Goal: Task Accomplishment & Management: Manage account settings

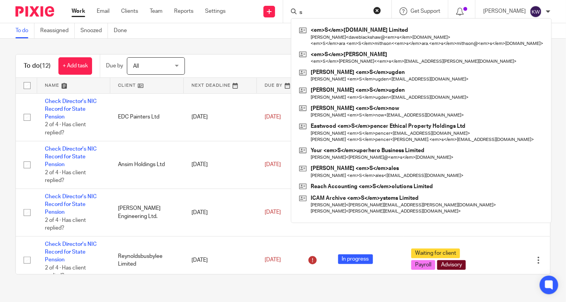
click at [348, 13] on input "s" at bounding box center [334, 12] width 70 height 7
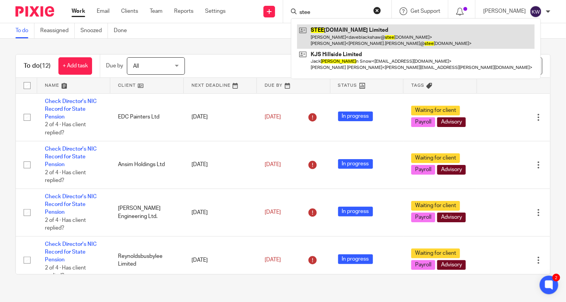
type input "stee"
click at [357, 36] on link at bounding box center [416, 36] width 238 height 24
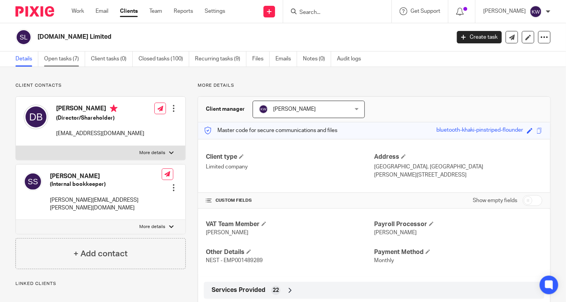
click at [57, 57] on link "Open tasks (7)" at bounding box center [64, 58] width 41 height 15
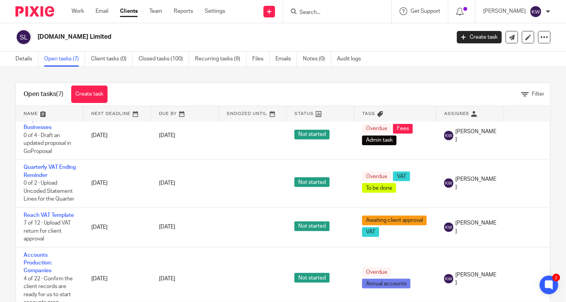
scroll to position [110, 0]
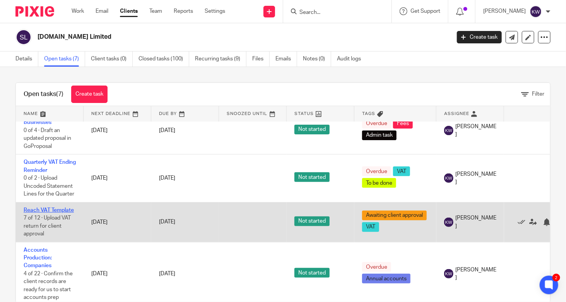
click at [37, 208] on link "Reach VAT Template" at bounding box center [49, 210] width 50 height 5
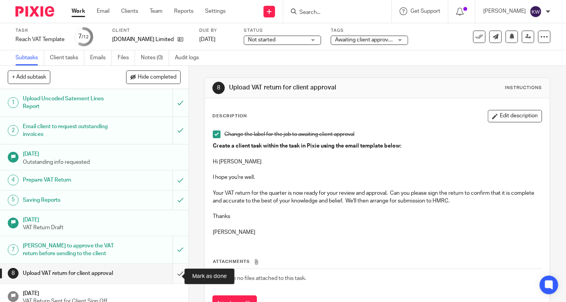
click at [171, 279] on input "submit" at bounding box center [94, 273] width 189 height 19
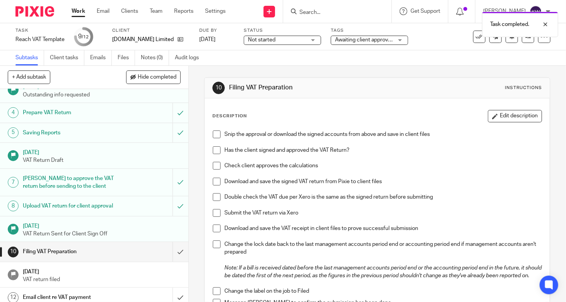
scroll to position [79, 0]
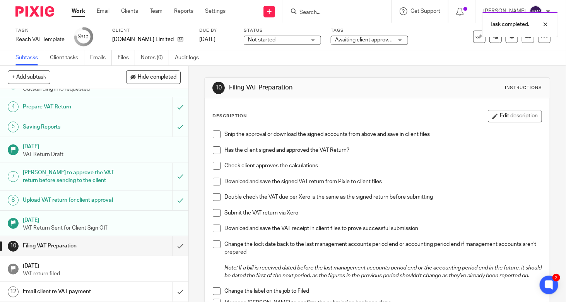
click at [136, 293] on div "Email client re VAT payment" at bounding box center [94, 292] width 142 height 12
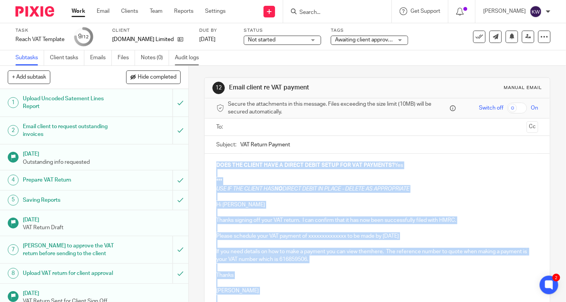
drag, startPoint x: 217, startPoint y: 162, endPoint x: 201, endPoint y: 60, distance: 103.4
click at [201, 60] on main "Task Reach VAT Template Save Reach VAT Template 9 /12 Client STEELSHIELD.CO.UK …" at bounding box center [283, 151] width 566 height 302
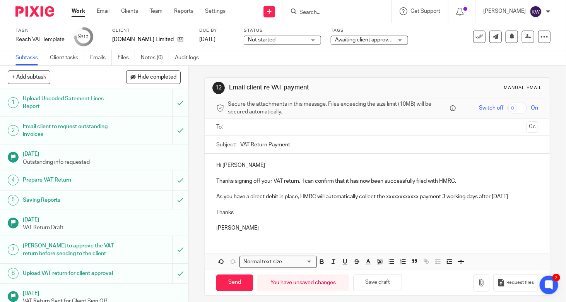
click at [420, 196] on p "As you have a direct debit in place, HMRC will automatically collect the xxxxxx…" at bounding box center [377, 197] width 322 height 8
click at [489, 197] on p "As you have a direct debit in place, HMRC will automatically collect the £95,32…" at bounding box center [377, 197] width 322 height 8
click at [374, 238] on div "Hi Dave Thanks signing off your VAT return. I can confirm that it has now been …" at bounding box center [377, 196] width 345 height 84
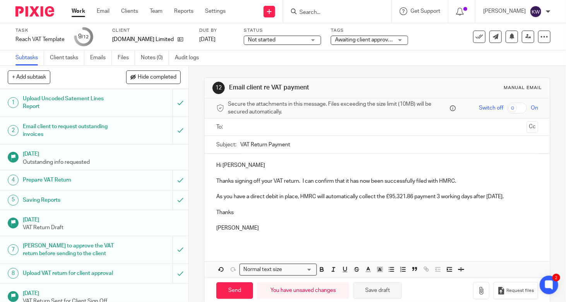
click at [372, 296] on button "Save draft" at bounding box center [377, 290] width 49 height 17
click at [365, 124] on input "text" at bounding box center [377, 127] width 293 height 9
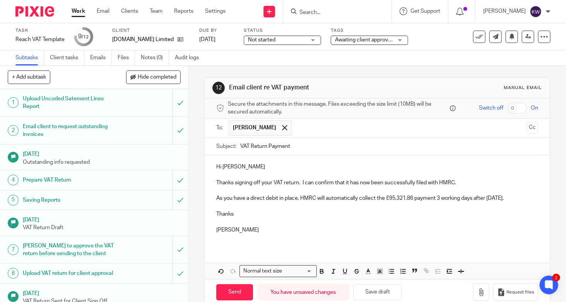
click at [300, 234] on p "Karen" at bounding box center [377, 230] width 322 height 8
click at [233, 295] on input "Send" at bounding box center [234, 292] width 37 height 17
type input "Sent"
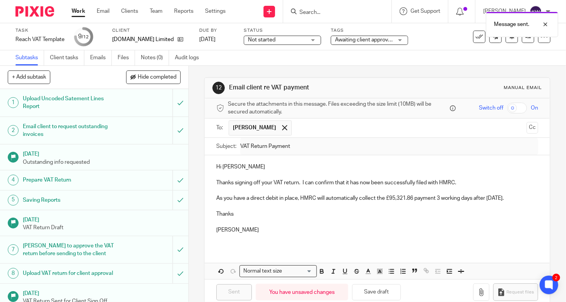
click at [384, 42] on span "Awaiting client approval + 1" at bounding box center [367, 39] width 65 height 5
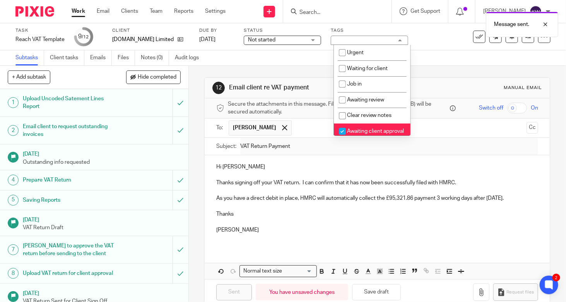
click at [344, 130] on input "checkbox" at bounding box center [342, 131] width 15 height 15
checkbox input "false"
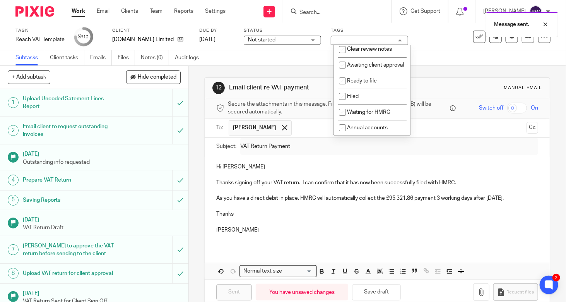
scroll to position [72, 0]
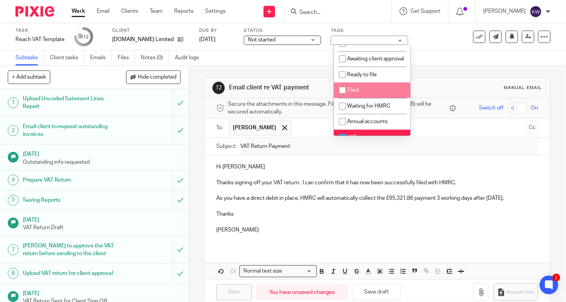
click at [344, 98] on input "checkbox" at bounding box center [342, 90] width 15 height 15
checkbox input "true"
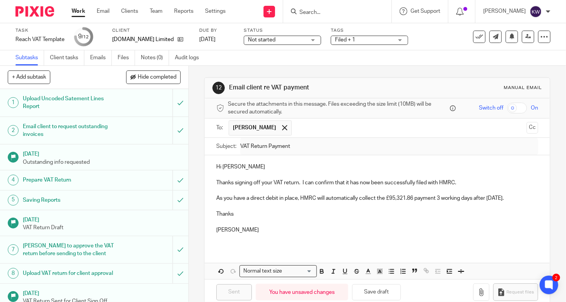
click at [197, 107] on div "12 Email client re VAT payment Manual email Secure the attachments in this mess…" at bounding box center [377, 184] width 377 height 236
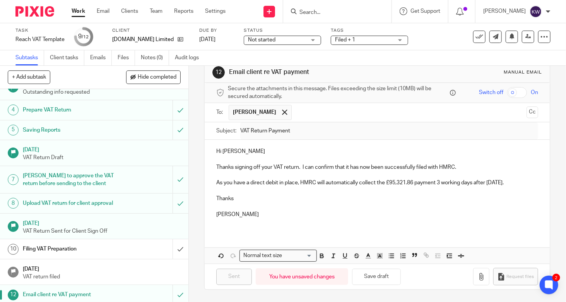
scroll to position [79, 0]
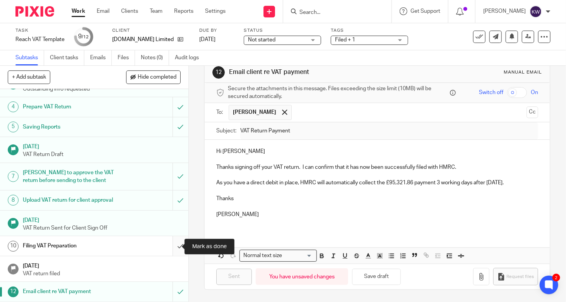
click at [173, 247] on input "submit" at bounding box center [94, 245] width 189 height 19
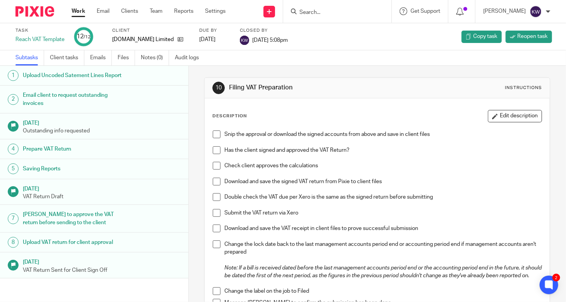
click at [173, 247] on link "8 Upload VAT return for client approval" at bounding box center [94, 242] width 189 height 19
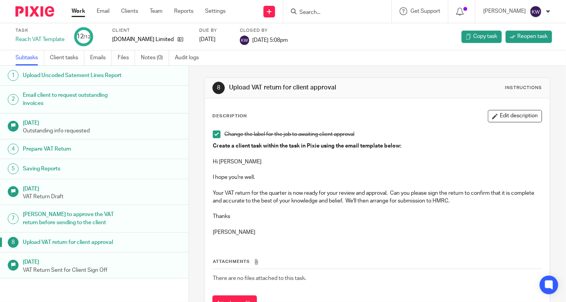
drag, startPoint x: 0, startPoint y: 0, endPoint x: 411, endPoint y: 219, distance: 465.9
click at [411, 219] on p "Thanks" at bounding box center [377, 217] width 329 height 8
click at [349, 13] on input "Search" at bounding box center [334, 12] width 70 height 7
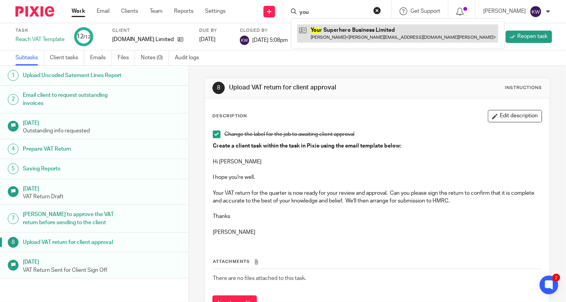
type input "you"
click at [351, 31] on link at bounding box center [397, 33] width 201 height 18
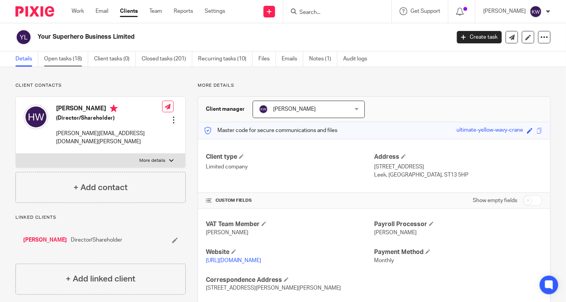
click at [62, 61] on link "Open tasks (18)" at bounding box center [66, 58] width 44 height 15
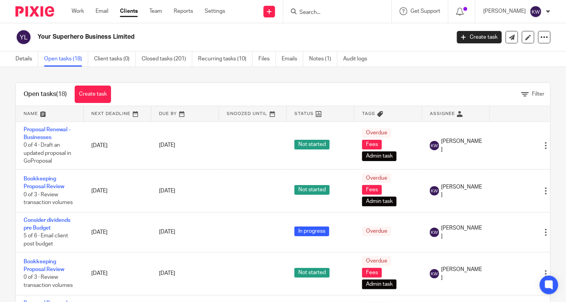
click at [9, 130] on div "Open tasks (18) Create task Filter Name Next Deadline Due By Snoozed Until Stat…" at bounding box center [283, 184] width 566 height 235
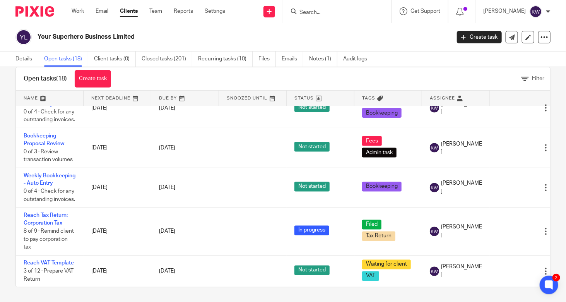
scroll to position [622, 0]
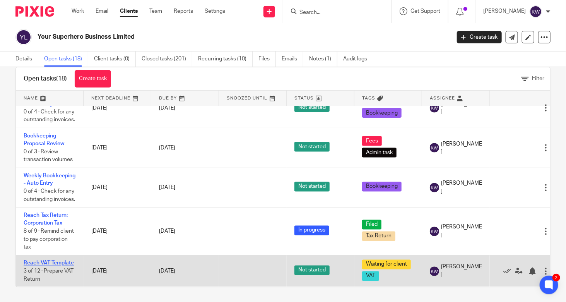
click at [41, 261] on link "Reach VAT Template" at bounding box center [49, 263] width 50 height 5
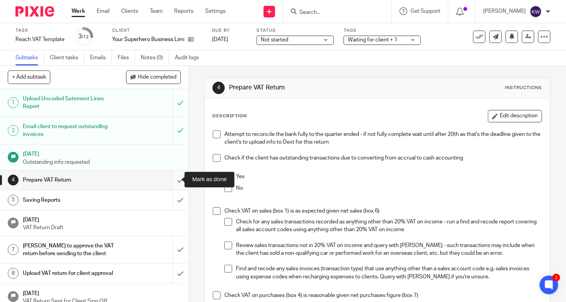
click at [174, 180] on input "submit" at bounding box center [94, 179] width 189 height 19
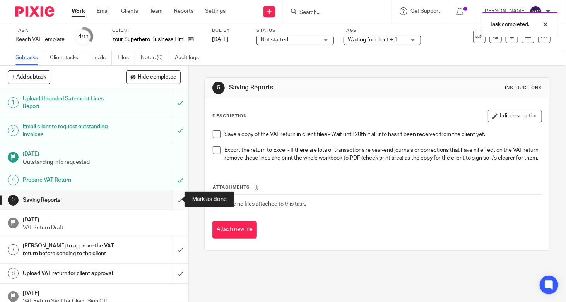
click at [176, 201] on input "submit" at bounding box center [94, 199] width 189 height 19
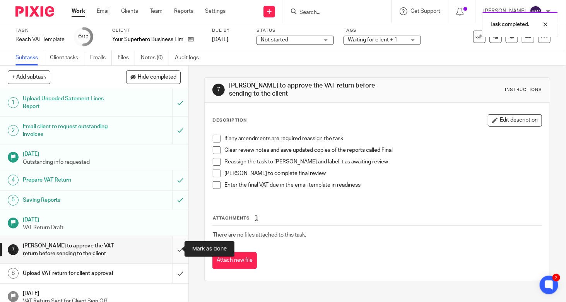
click at [171, 252] on input "submit" at bounding box center [94, 249] width 189 height 27
